Goal: Find specific page/section: Find specific page/section

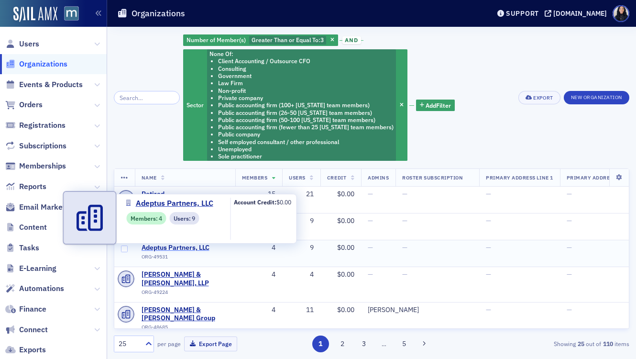
click at [198, 249] on span "Adeptus Partners, LLC" at bounding box center [185, 248] width 87 height 9
select select "US"
